Goal: Task Accomplishment & Management: Manage account settings

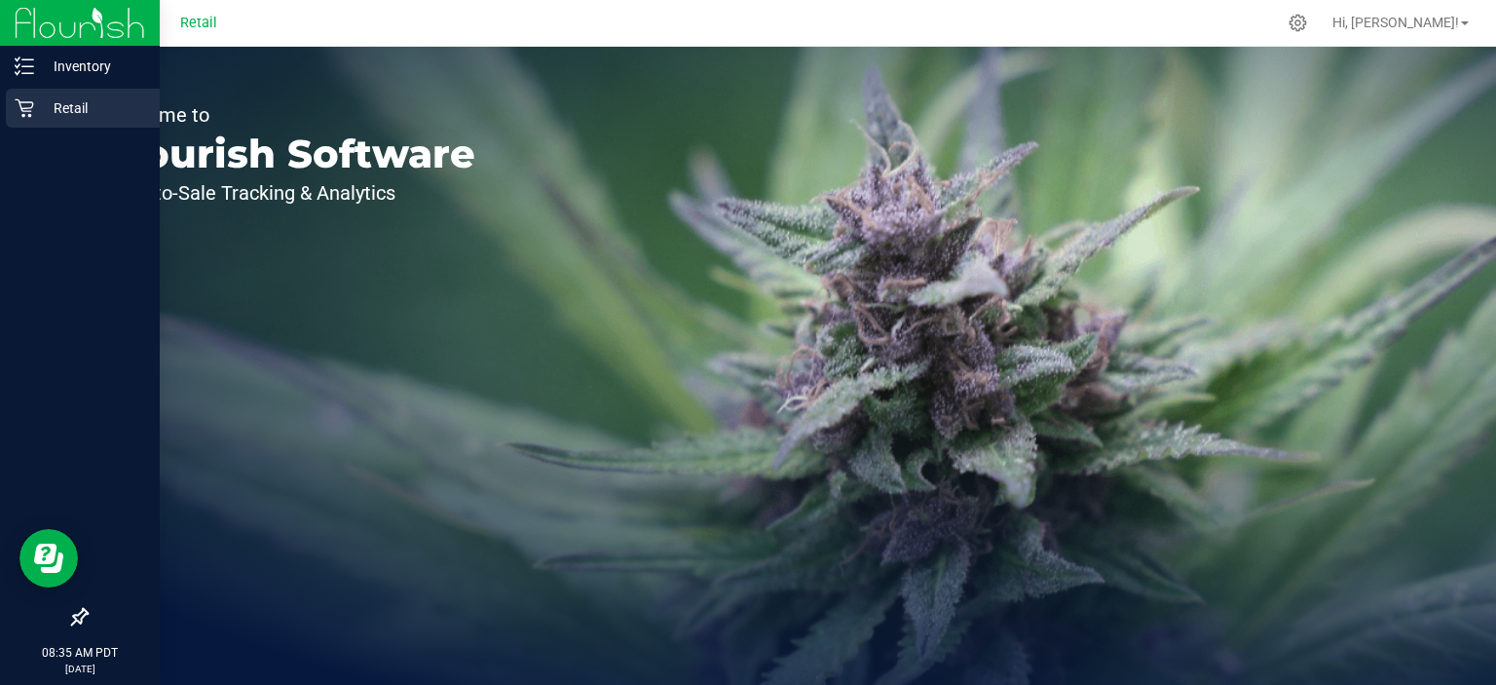
click at [93, 96] on p "Retail" at bounding box center [92, 107] width 117 height 23
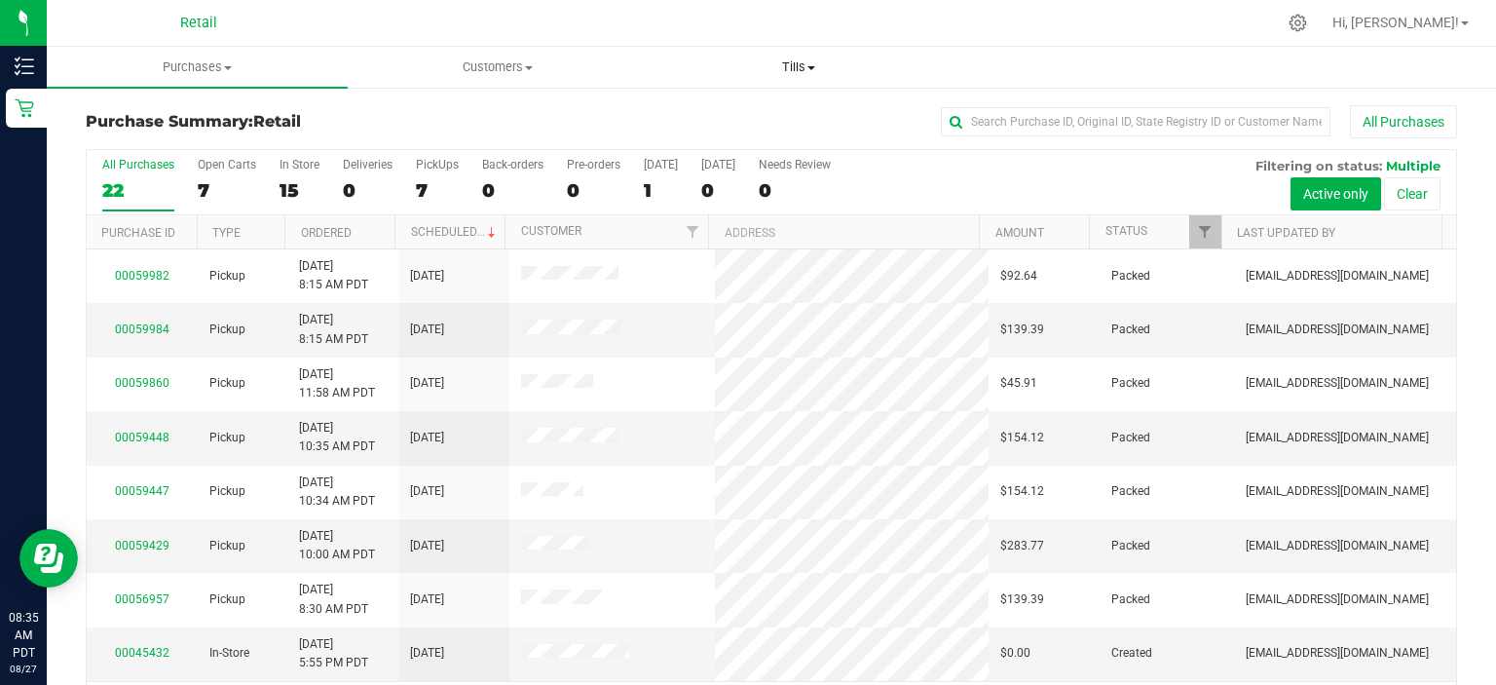
click at [805, 61] on span "Tills" at bounding box center [798, 67] width 299 height 18
click at [751, 117] on span "Manage tills" at bounding box center [713, 117] width 131 height 17
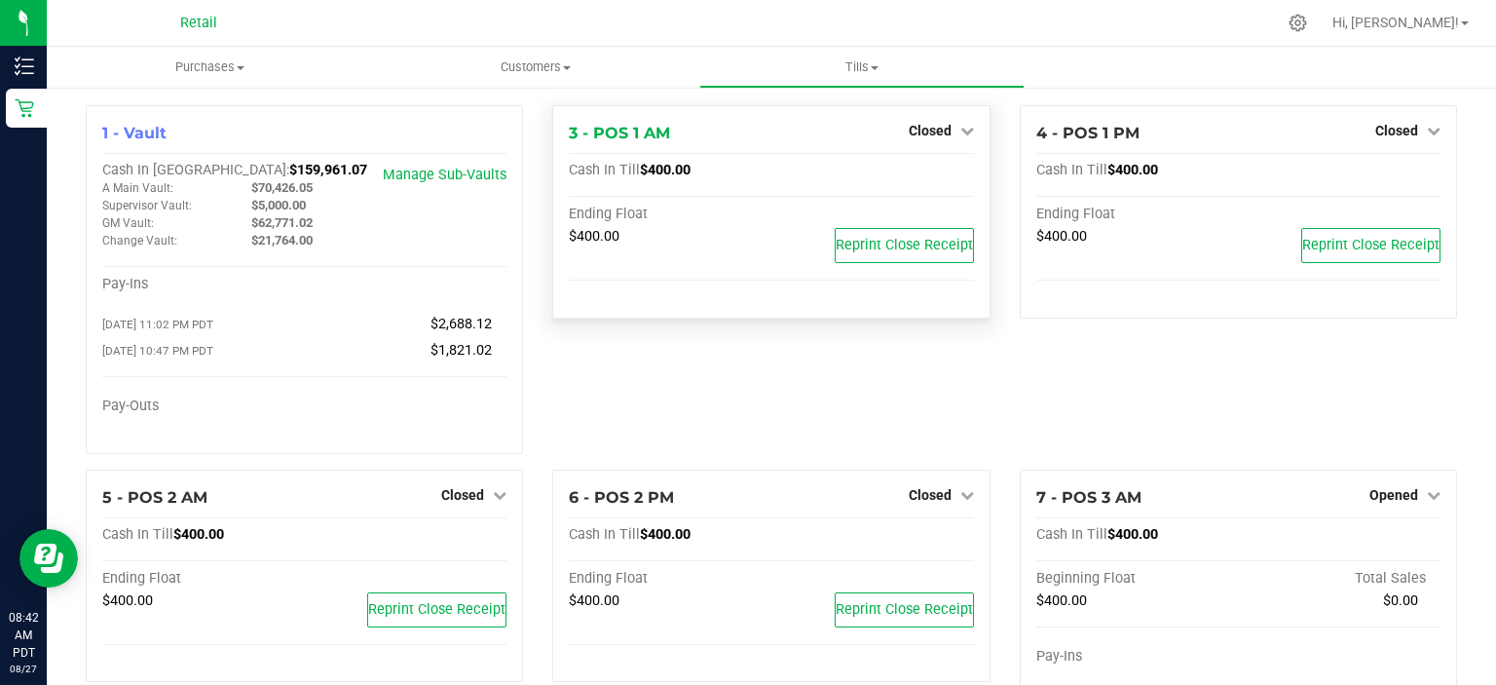
click at [948, 109] on div "3 - POS 1 AM Closed Open Till Cash In Till $400.00 Ending Float $400.00 Reprint…" at bounding box center [770, 211] width 437 height 213
click at [931, 133] on span "Closed" at bounding box center [929, 131] width 43 height 16
click at [922, 173] on link "Open Till" at bounding box center [930, 172] width 52 height 16
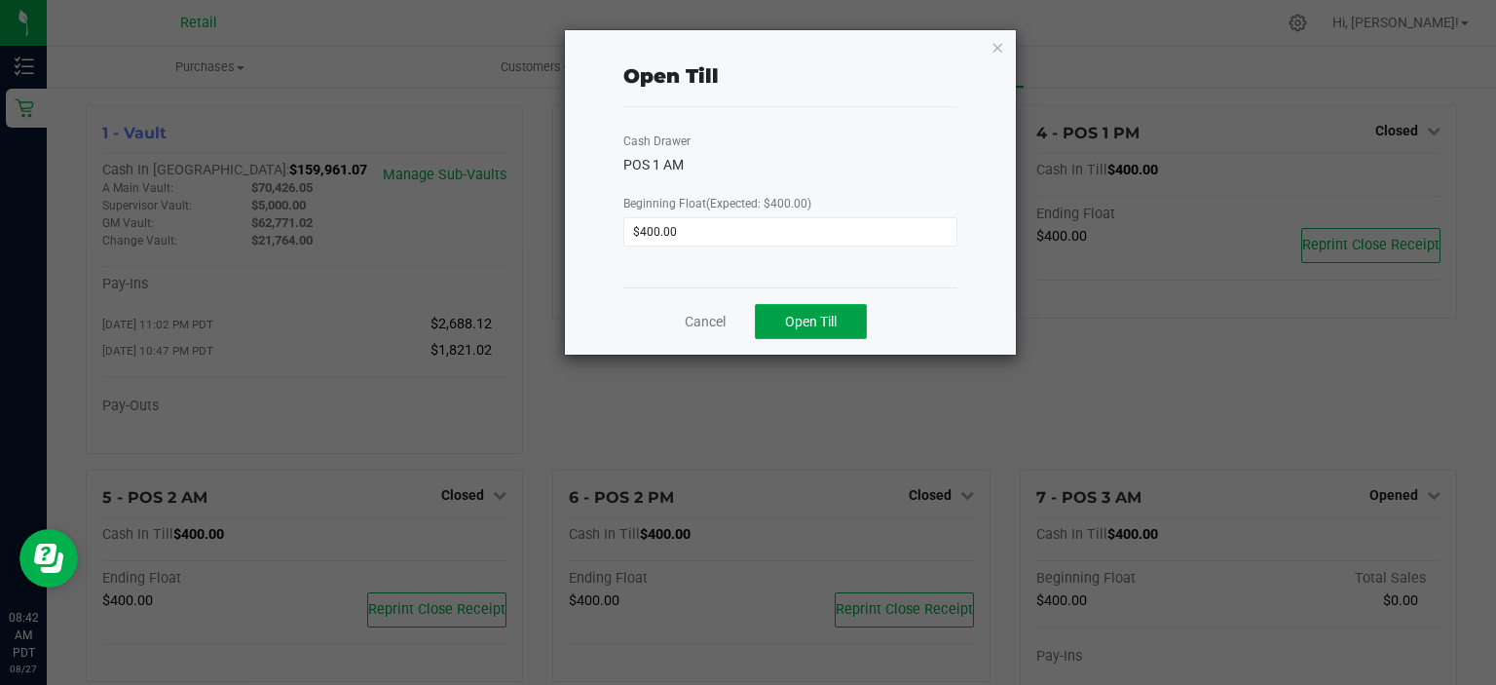
click at [826, 323] on span "Open Till" at bounding box center [811, 322] width 52 height 16
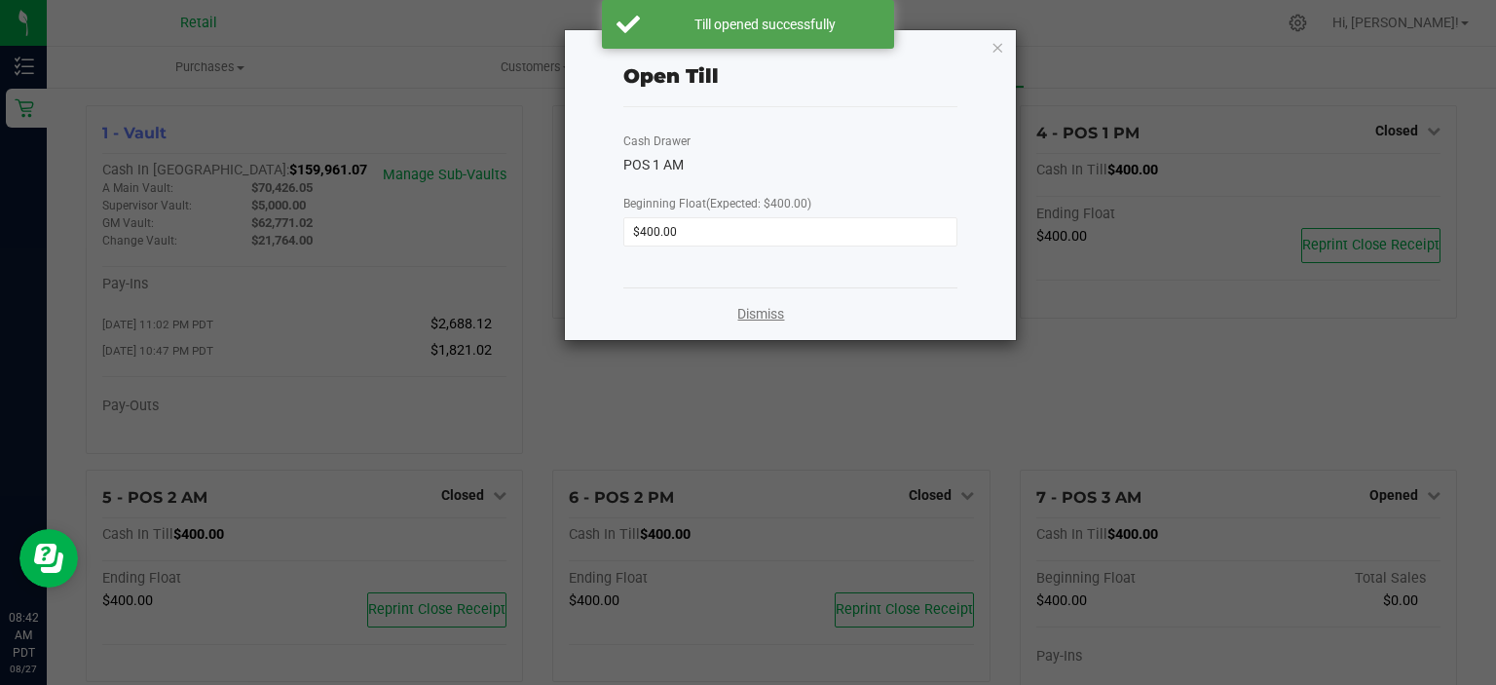
click at [771, 312] on link "Dismiss" at bounding box center [760, 314] width 47 height 20
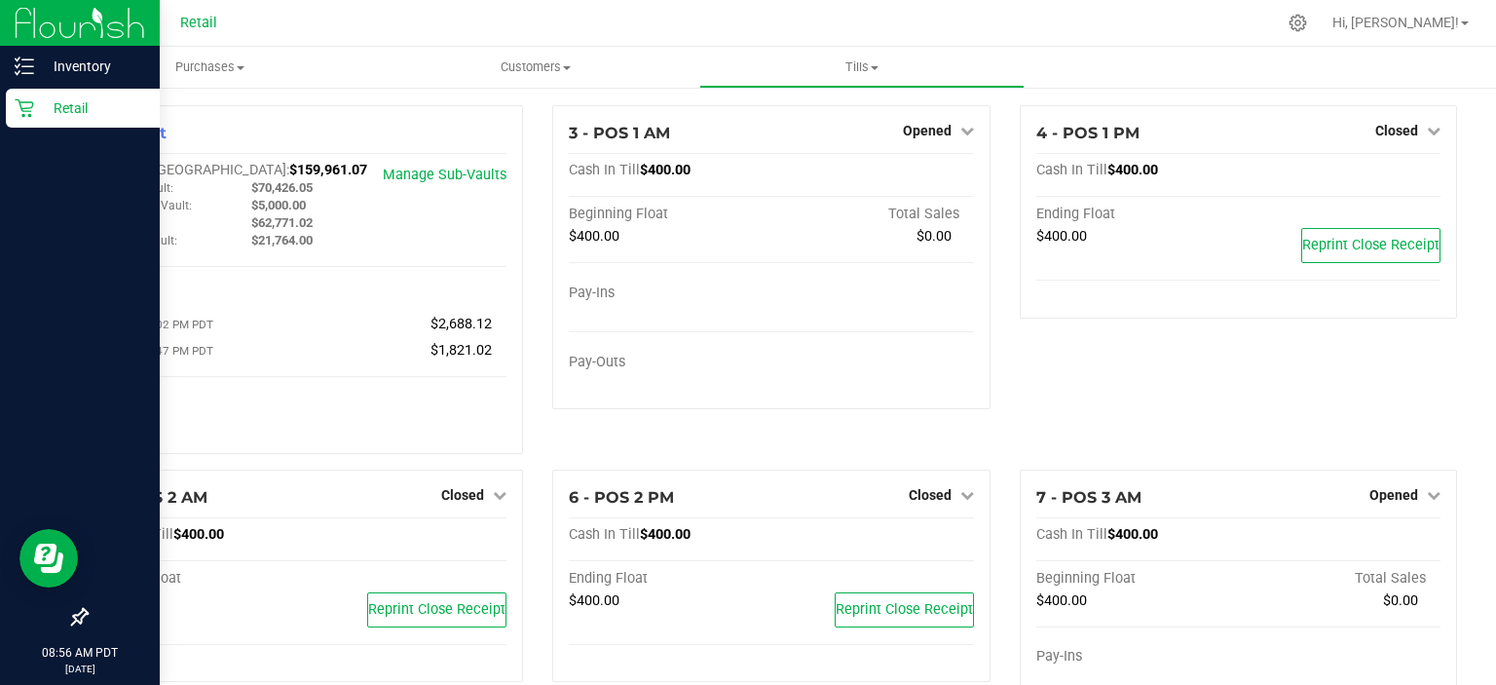
click at [15, 112] on icon at bounding box center [24, 107] width 19 height 19
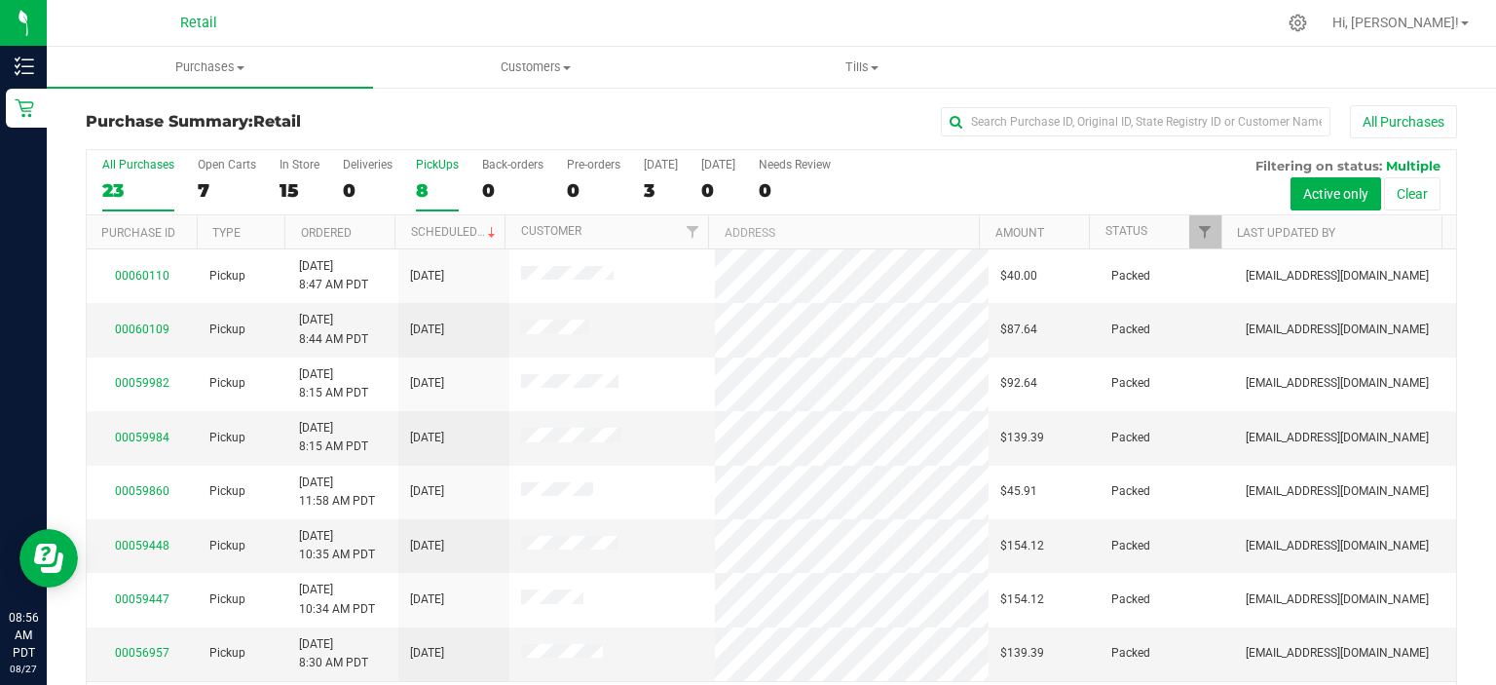
click at [436, 200] on div "8" at bounding box center [437, 190] width 43 height 22
click at [0, 0] on input "PickUps 8" at bounding box center [0, 0] width 0 height 0
click at [1308, 22] on icon at bounding box center [1297, 23] width 20 height 20
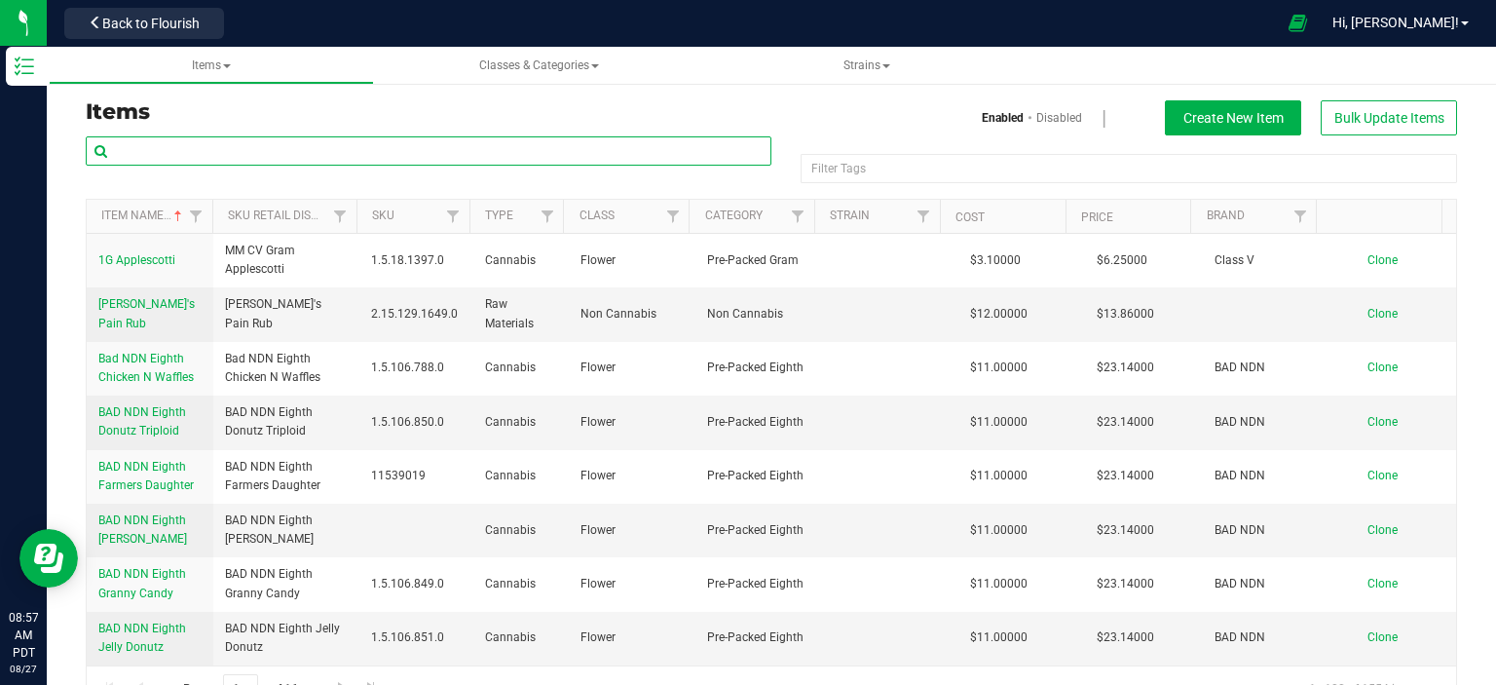
click at [309, 144] on input "text" at bounding box center [429, 150] width 686 height 29
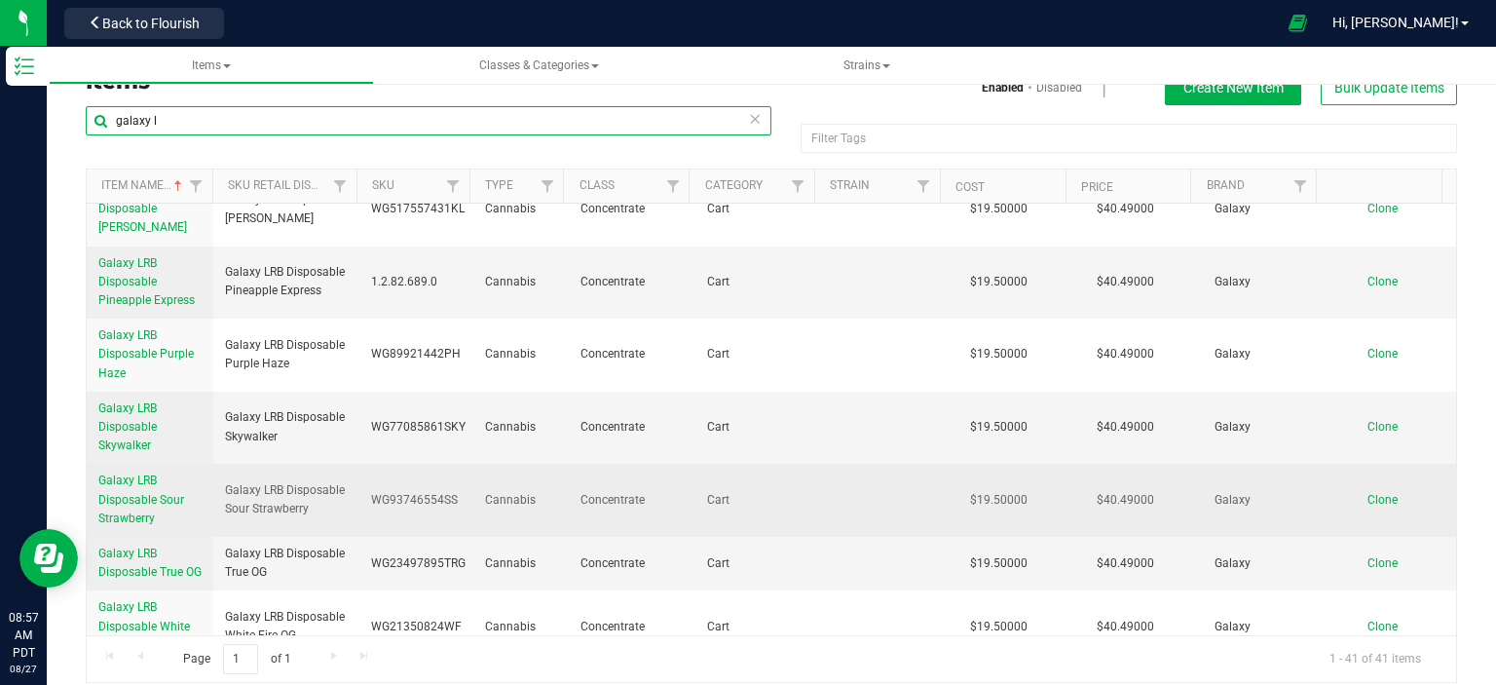
scroll to position [47, 0]
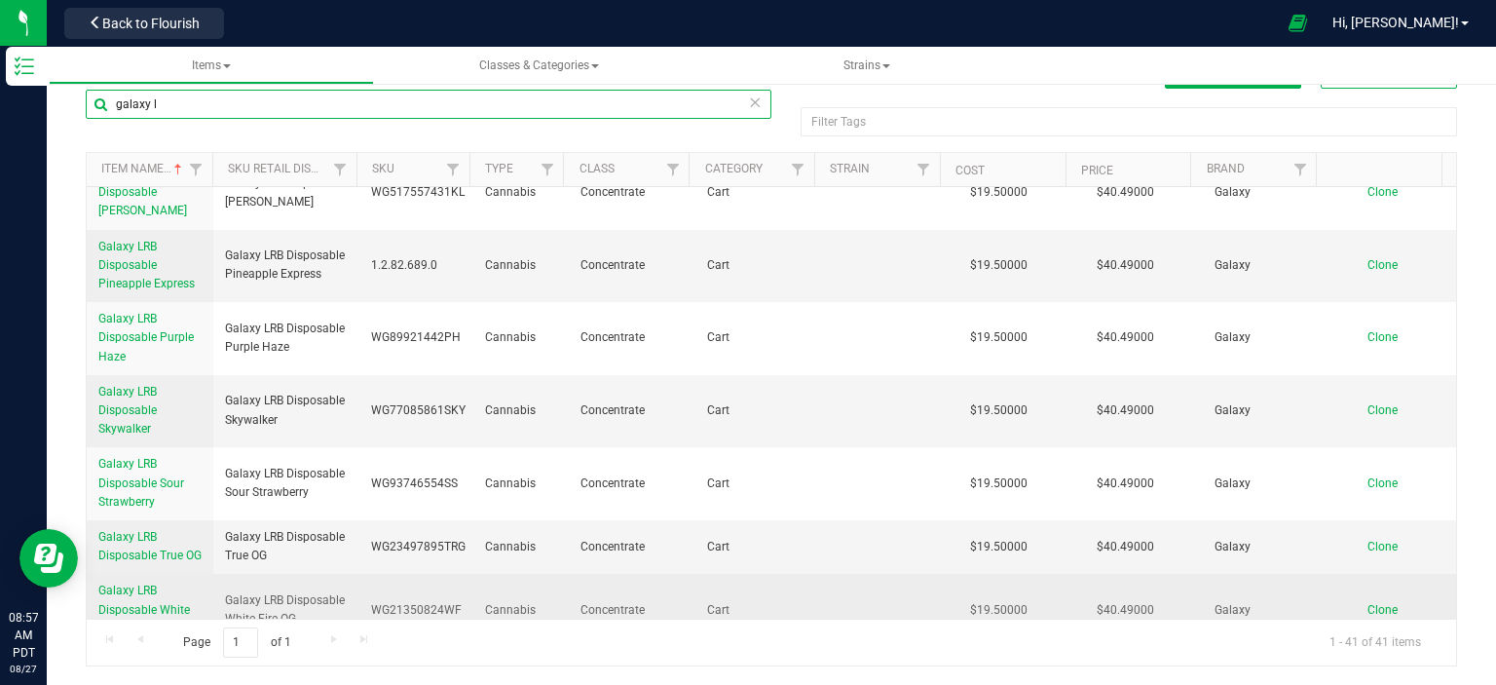
type input "galaxy l"
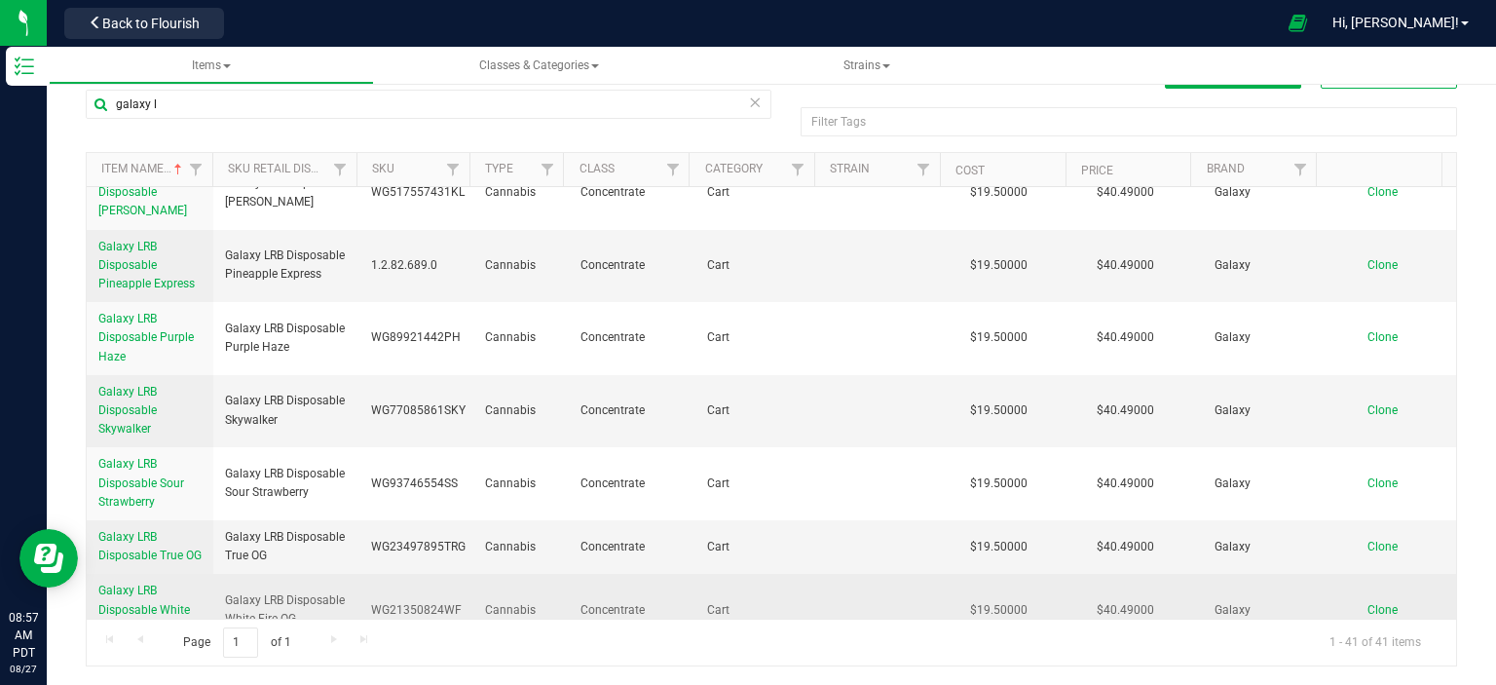
click at [126, 583] on span "Galaxy LRB Disposable White Fire OG" at bounding box center [144, 608] width 92 height 51
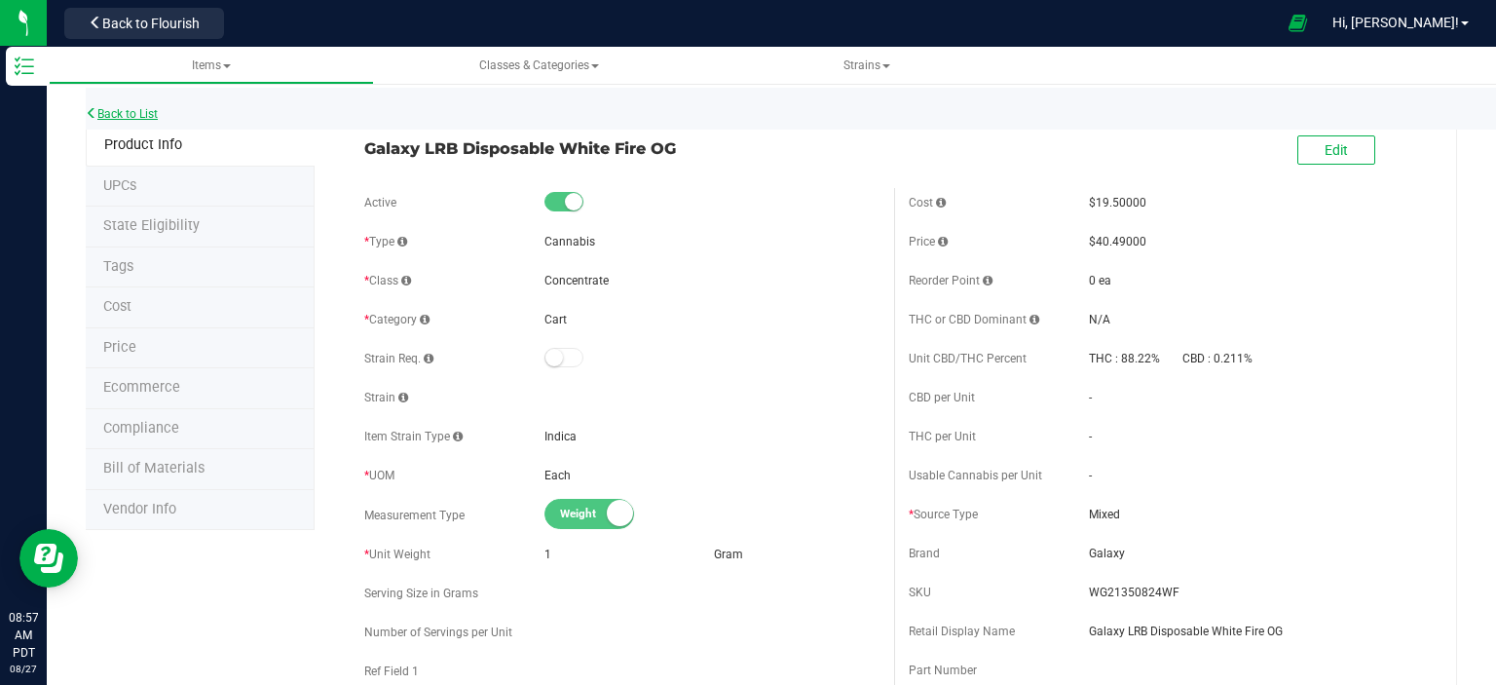
click at [138, 110] on link "Back to List" at bounding box center [122, 114] width 72 height 14
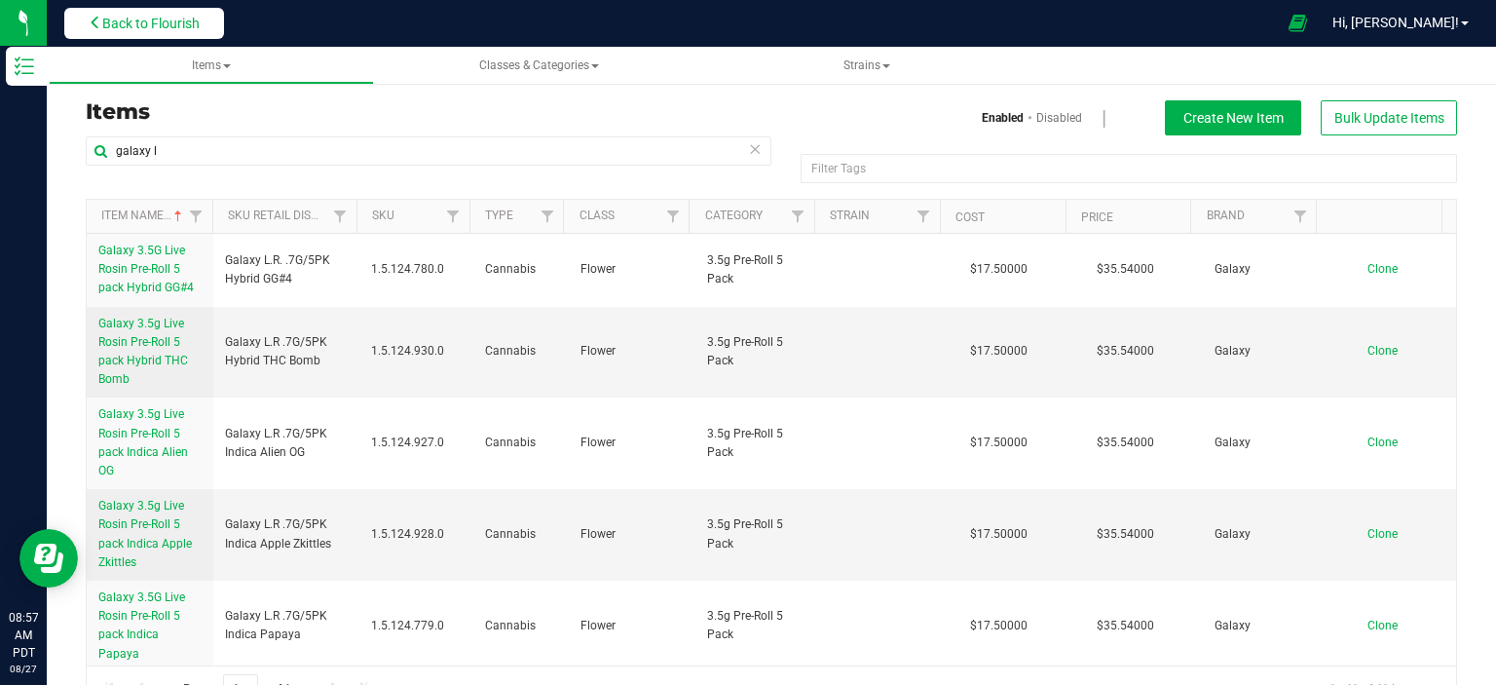
click at [139, 35] on button "Back to Flourish" at bounding box center [144, 23] width 160 height 31
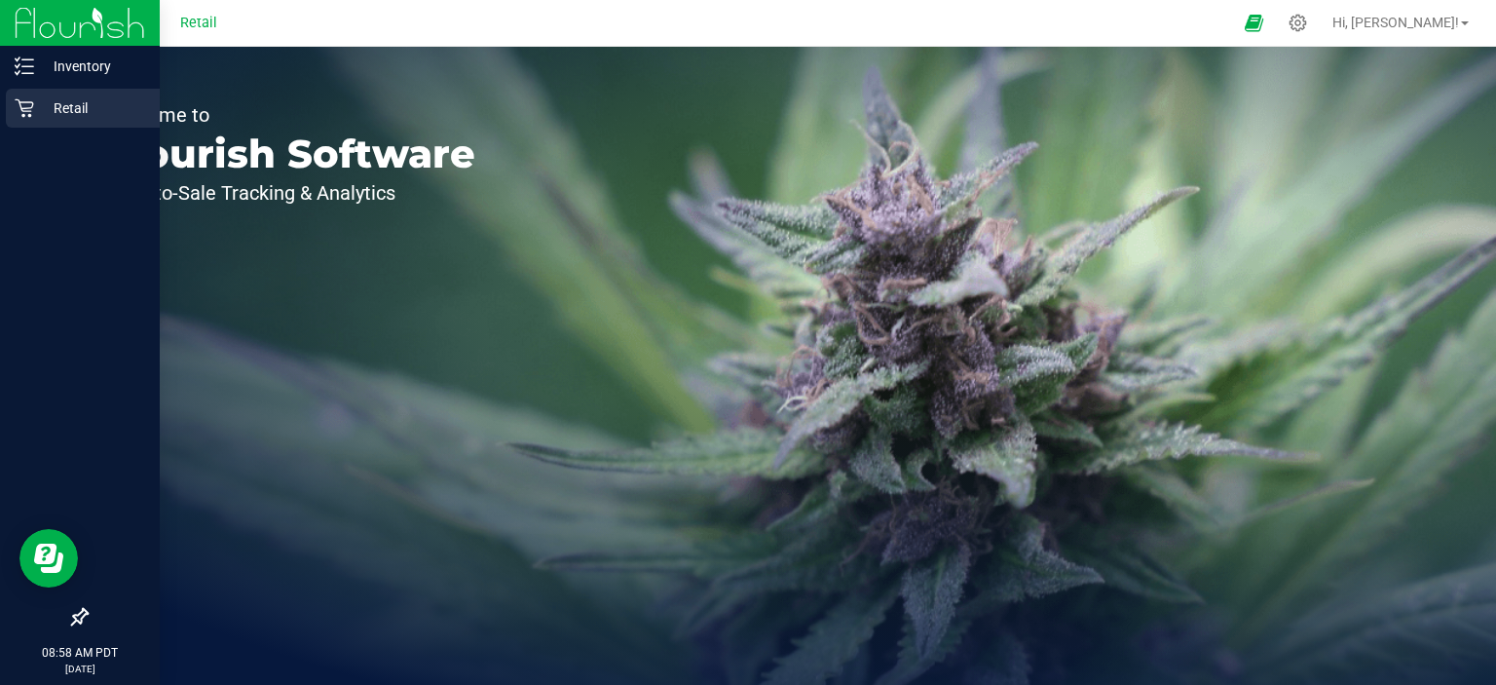
click at [19, 122] on div "Retail" at bounding box center [83, 108] width 154 height 39
